Goal: Information Seeking & Learning: Learn about a topic

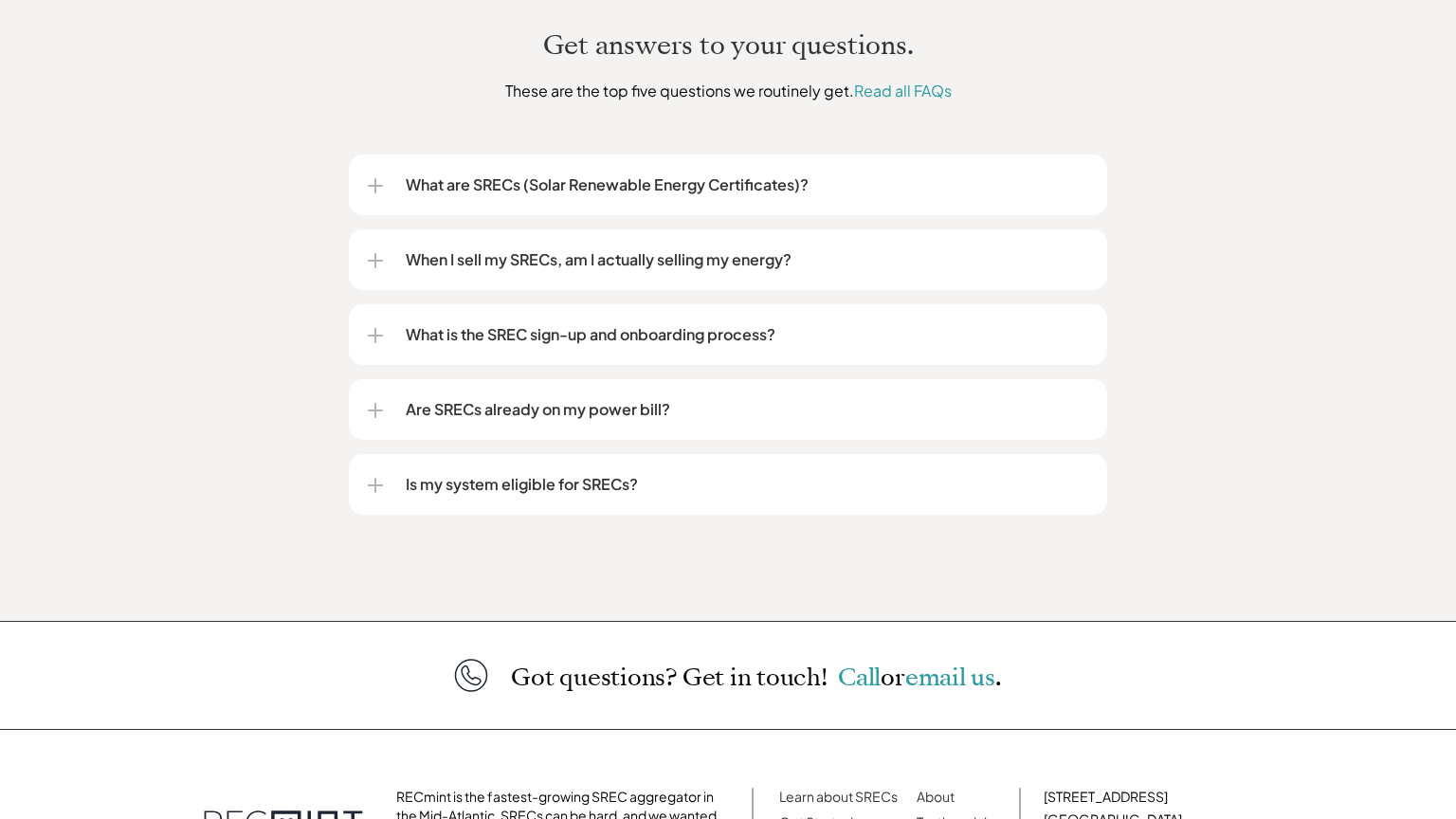
scroll to position [2506, 0]
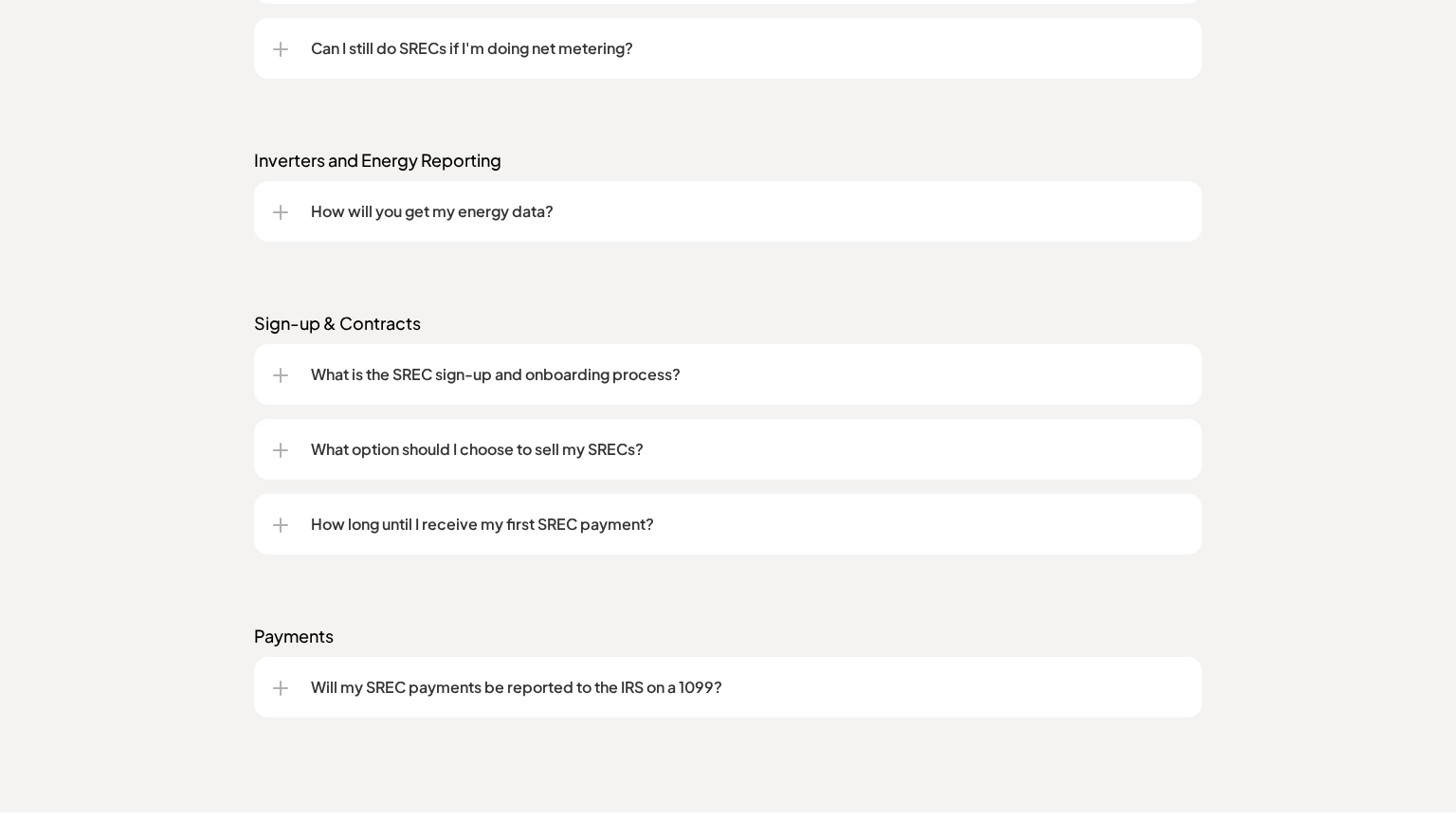
scroll to position [2783, 0]
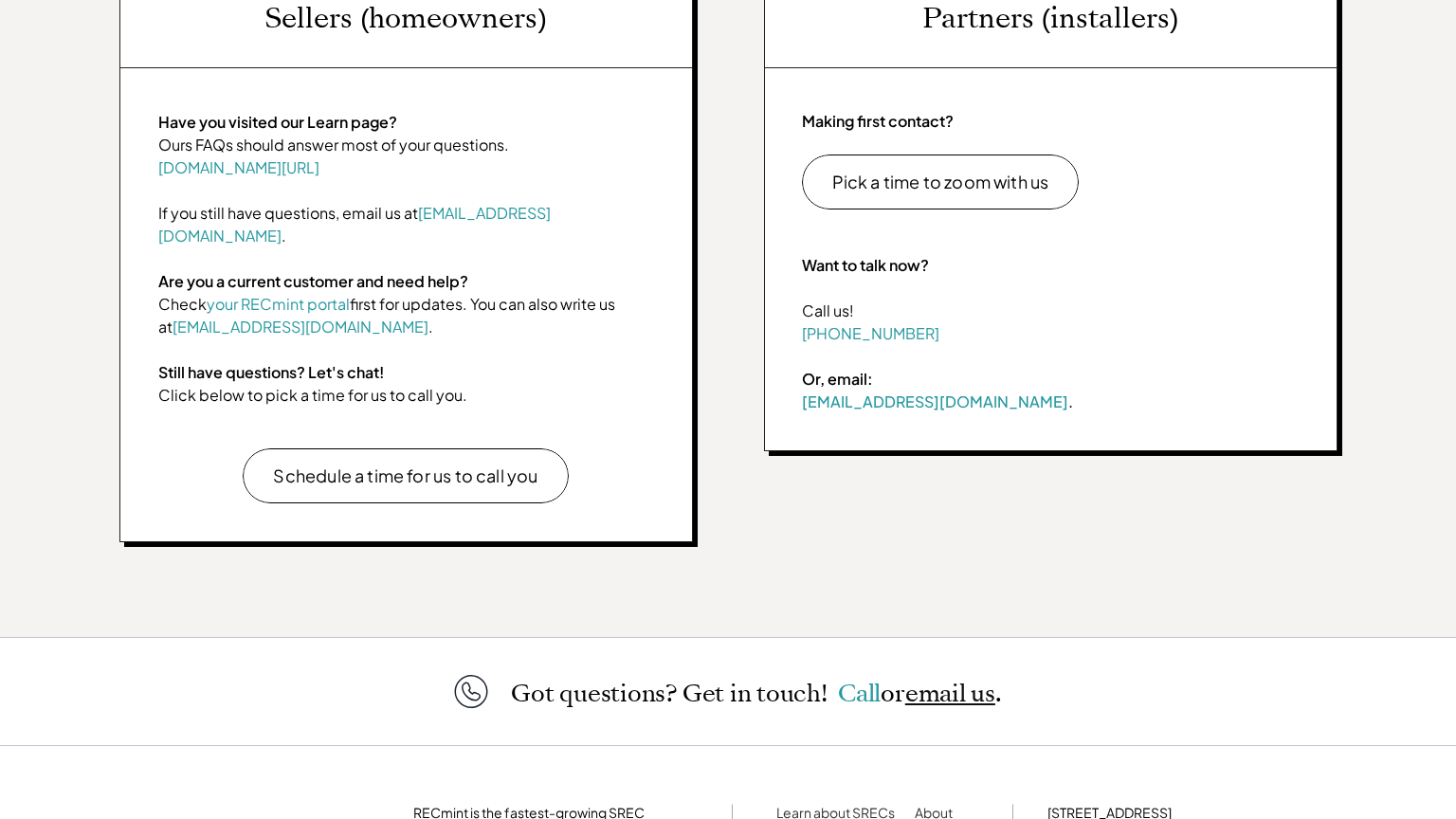
scroll to position [977, 0]
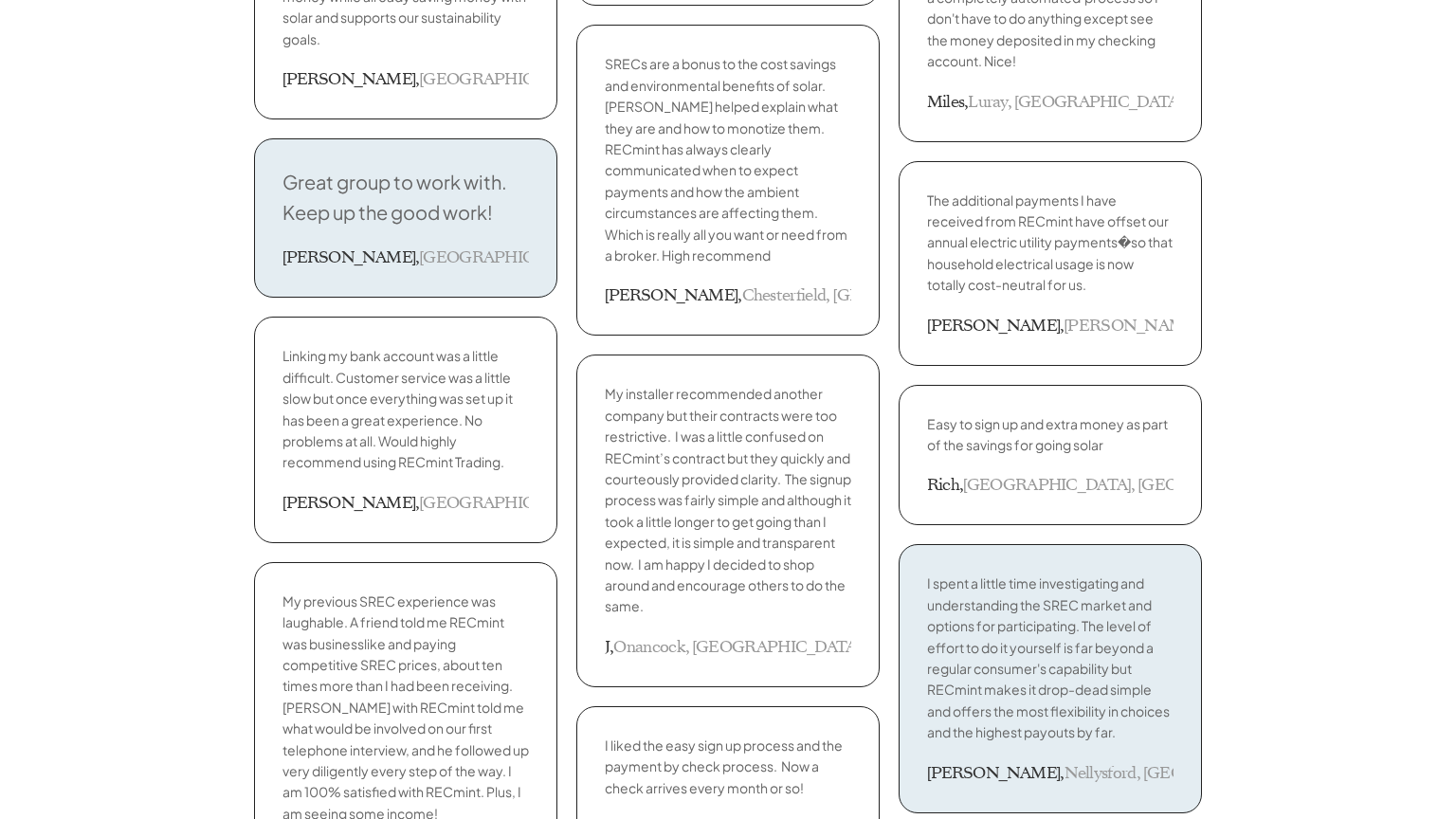
scroll to position [3118, 0]
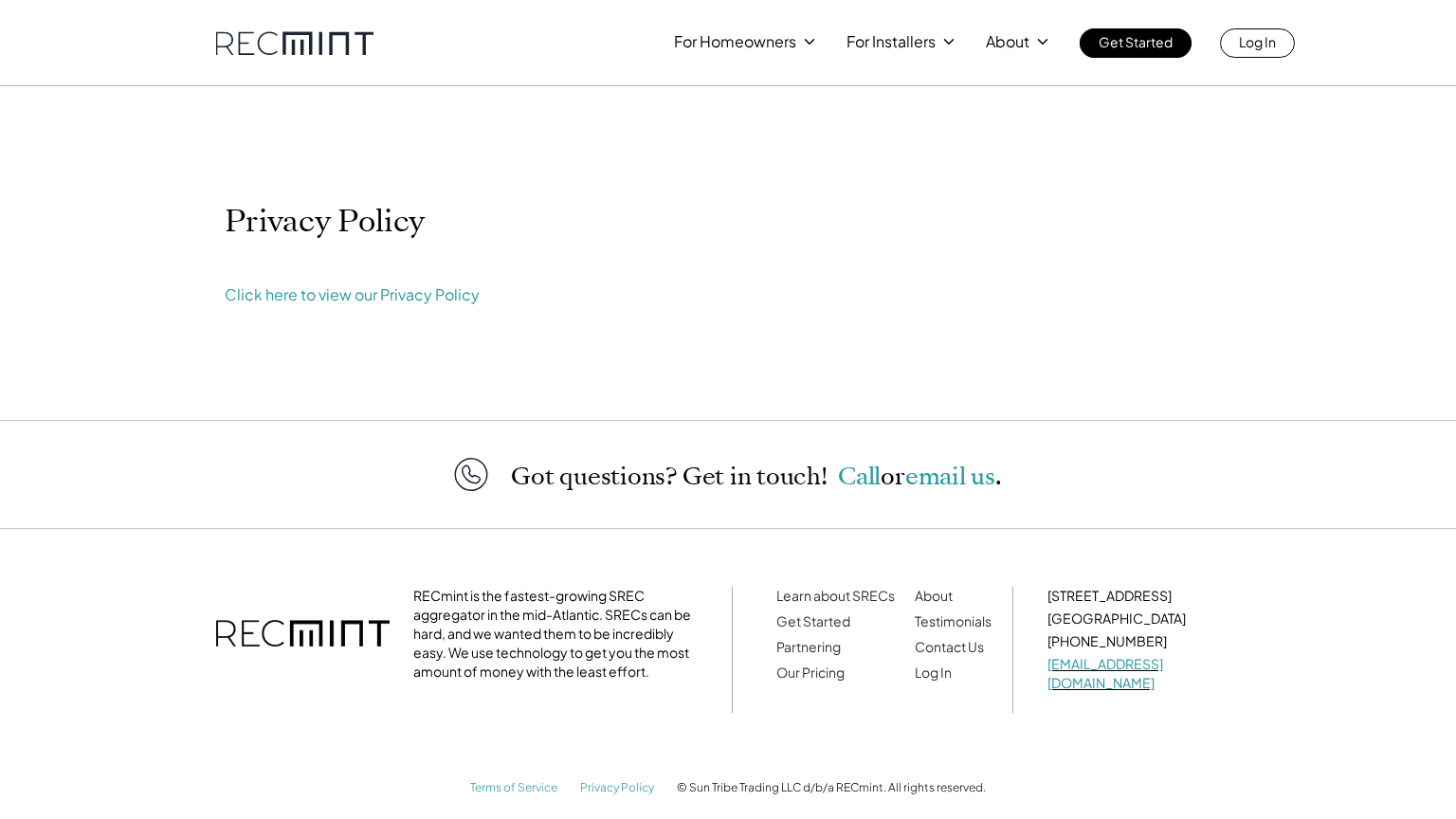
scroll to position [4, 0]
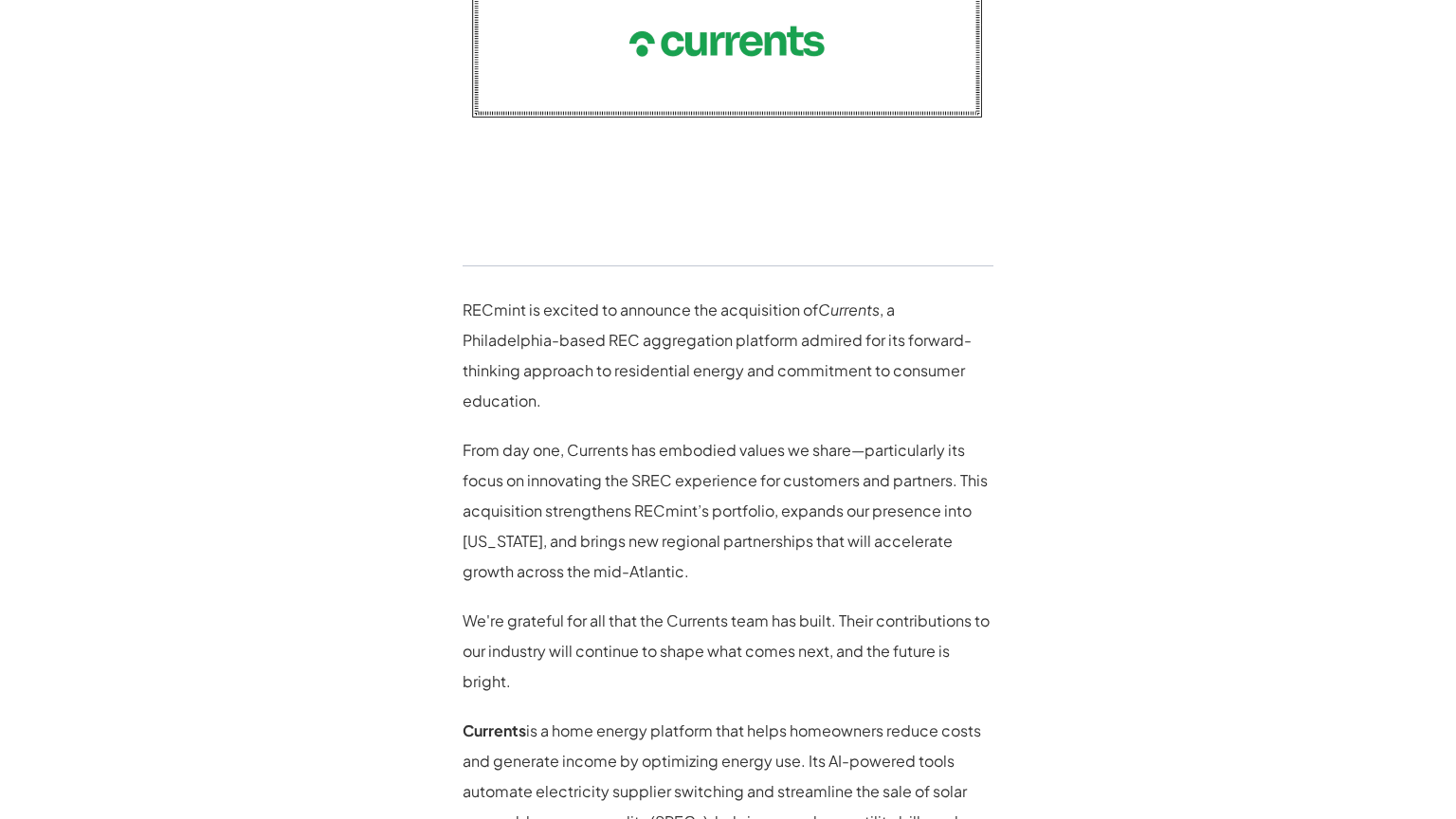
scroll to position [1513, 0]
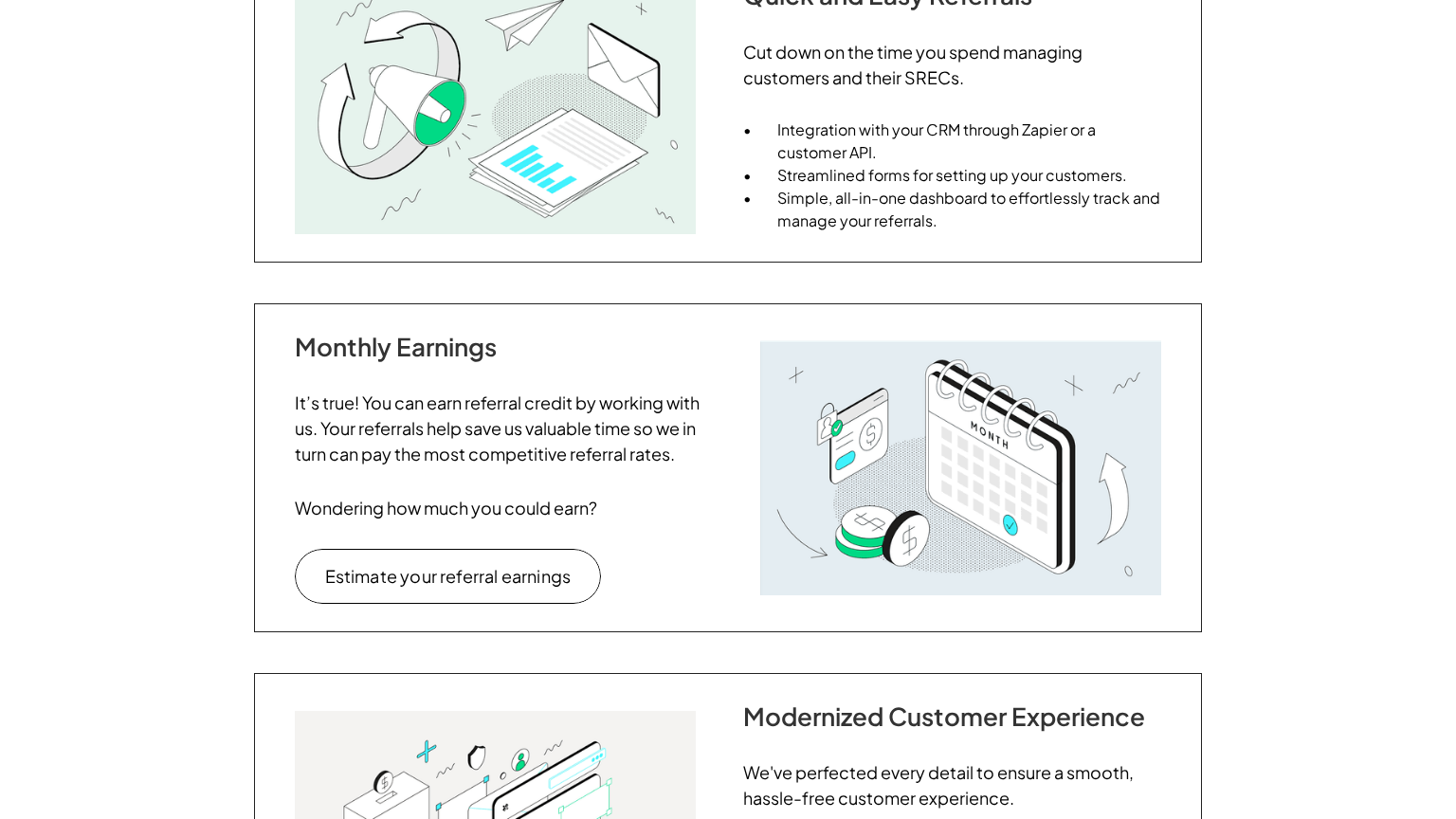
scroll to position [1559, 0]
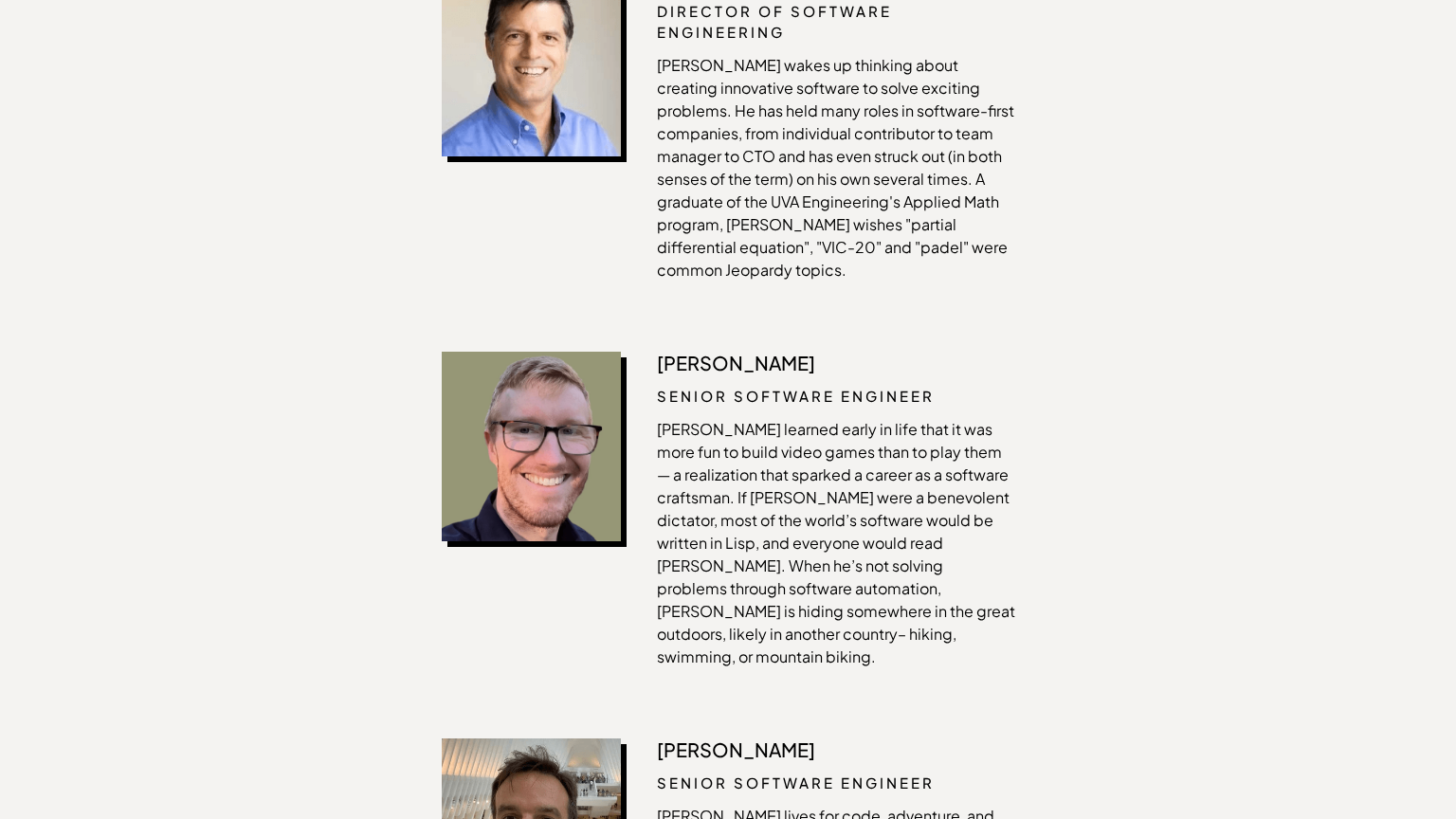
scroll to position [3118, 0]
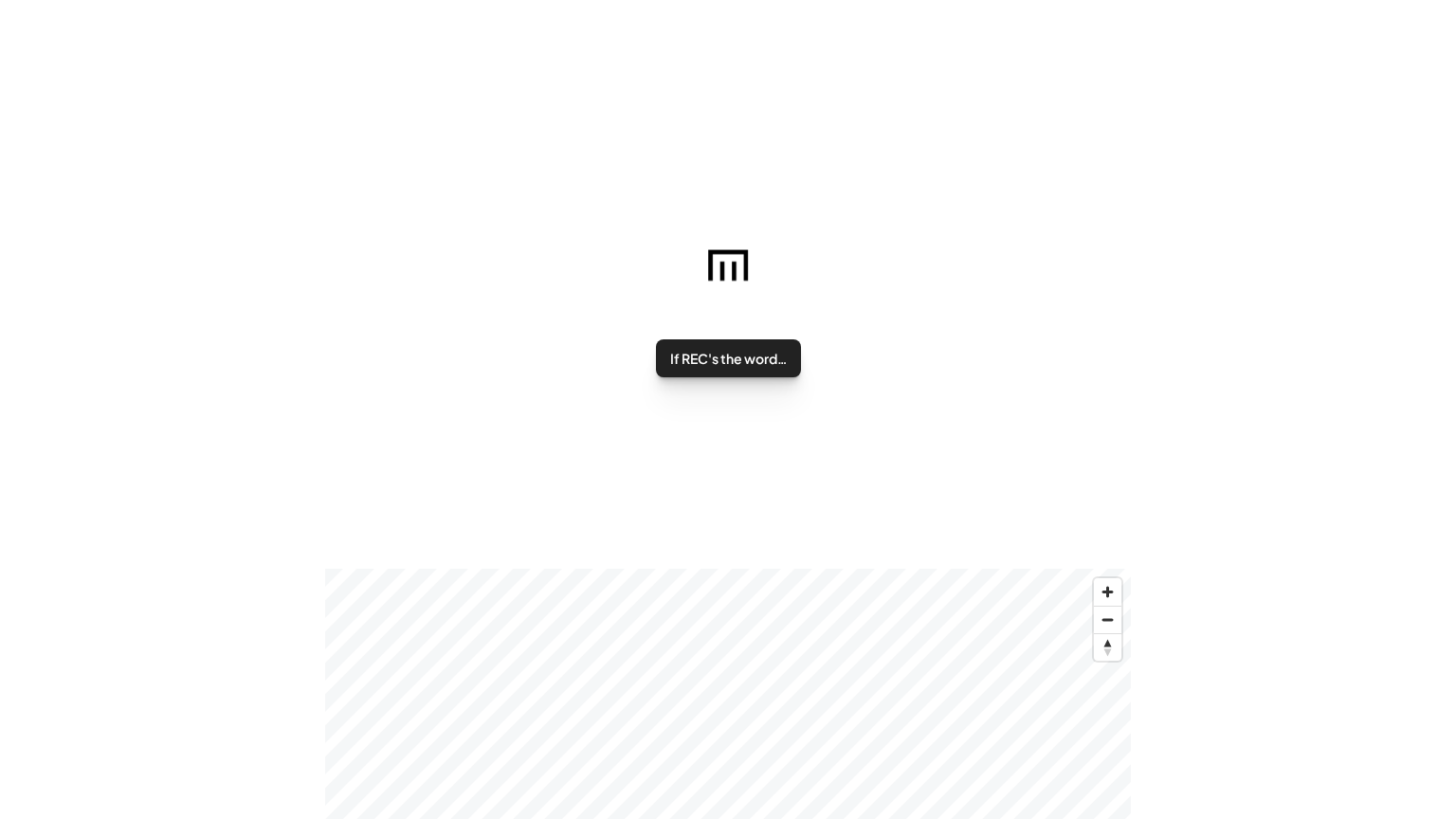
scroll to position [205, 0]
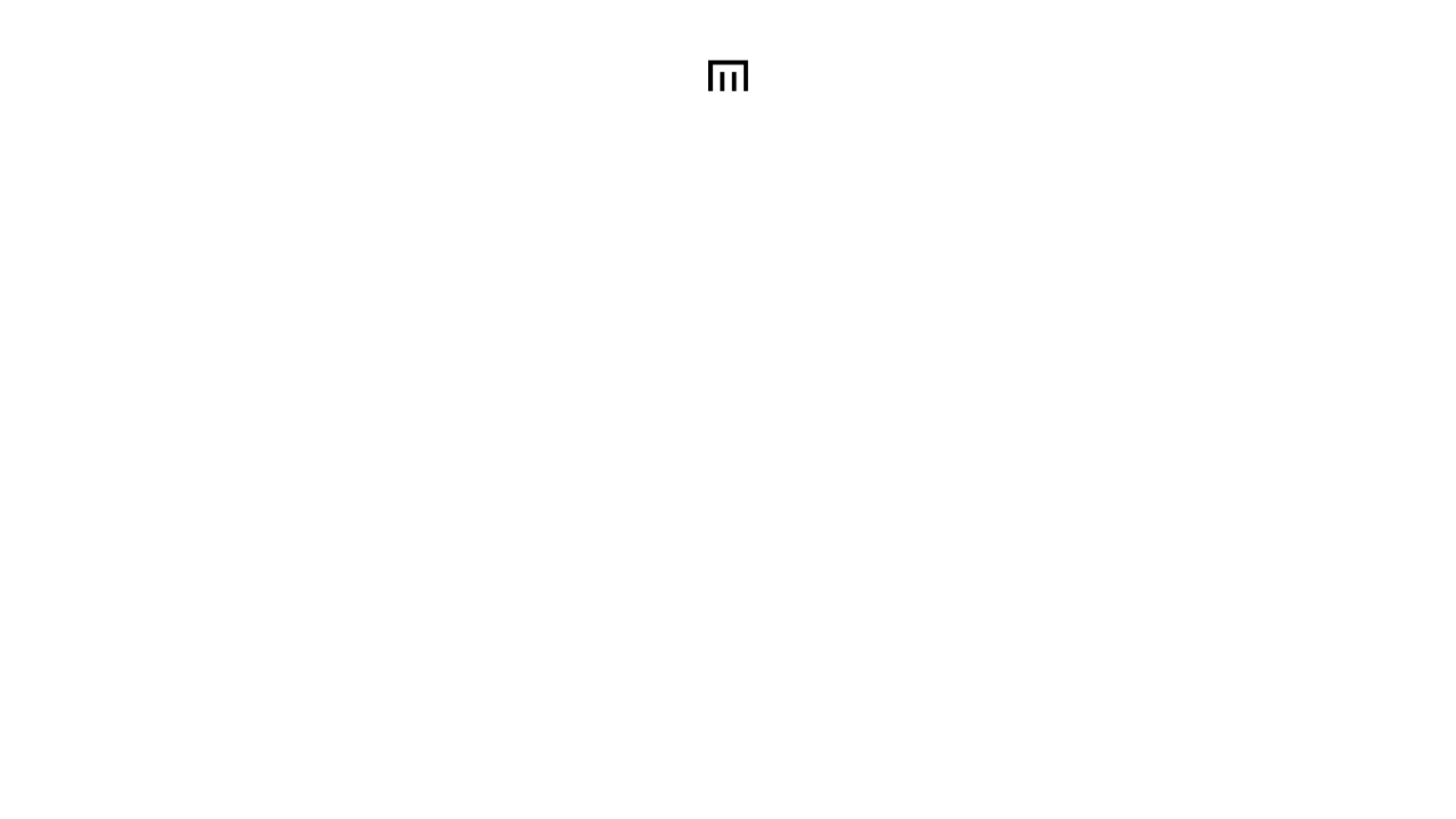
scroll to position [319, 0]
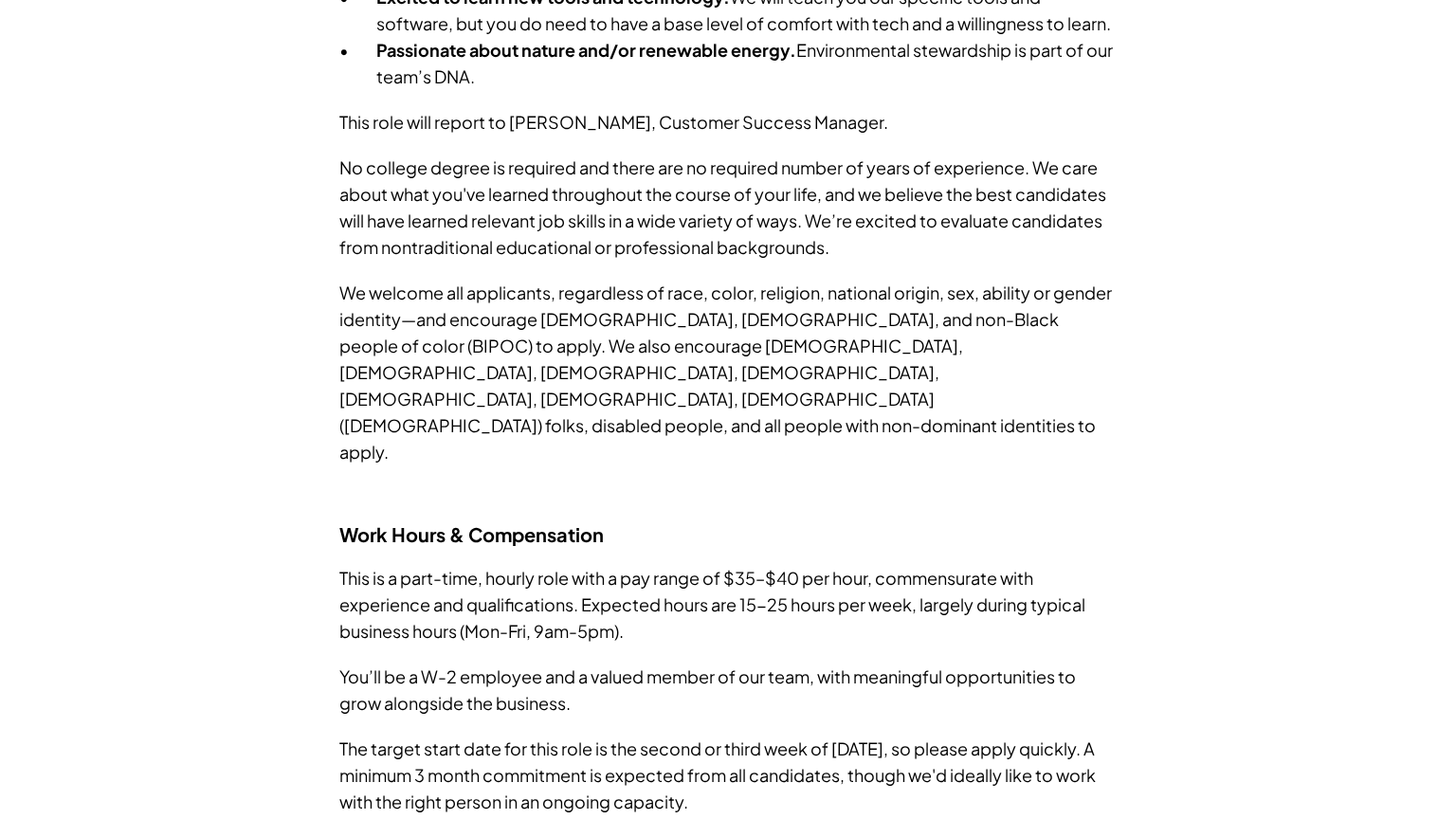
scroll to position [2137, 0]
